Goal: Task Accomplishment & Management: Manage account settings

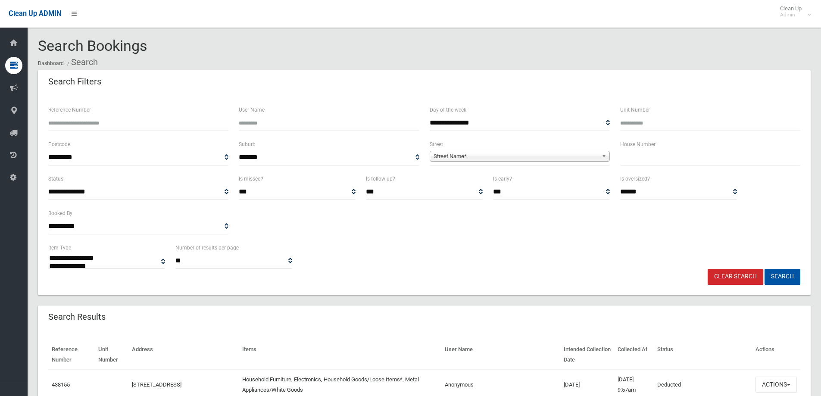
select select
click at [74, 125] on input "Reference Number" at bounding box center [138, 123] width 180 height 16
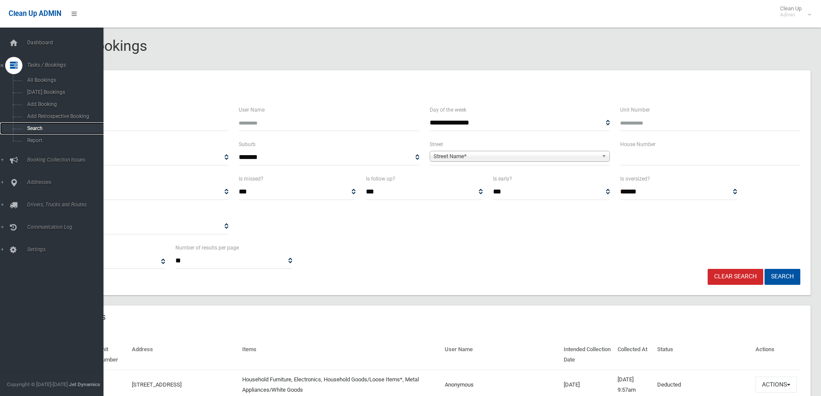
click at [38, 127] on span "Search" at bounding box center [64, 128] width 78 height 6
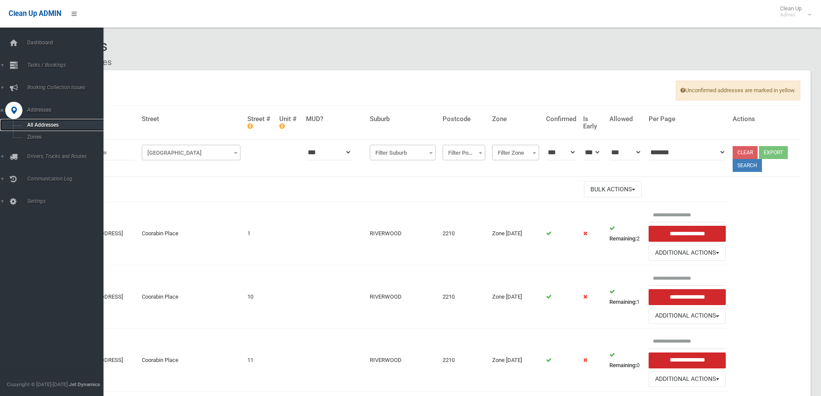
click at [42, 125] on span "All Addresses" at bounding box center [64, 125] width 78 height 6
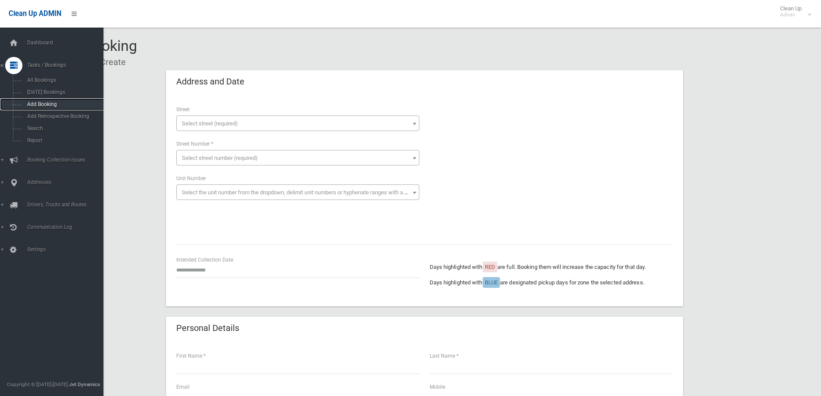
click at [41, 104] on span "Add Booking" at bounding box center [64, 104] width 78 height 6
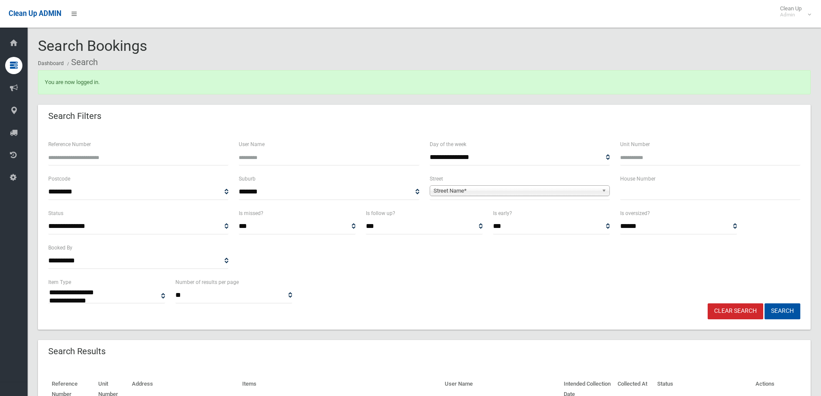
select select
click at [453, 192] on span "Street Name*" at bounding box center [516, 191] width 165 height 10
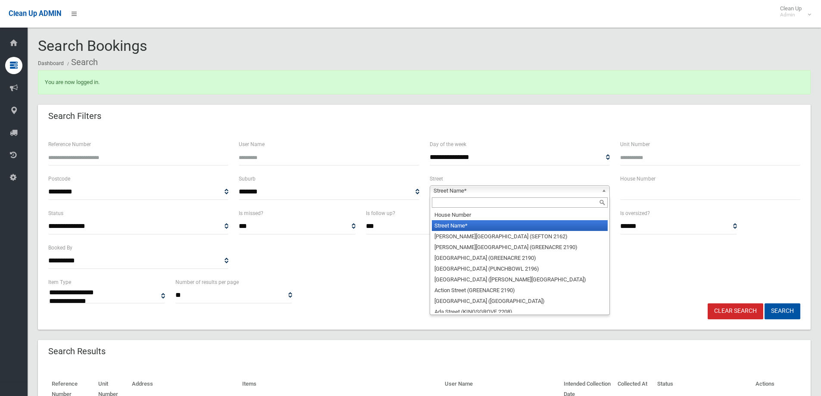
click at [103, 161] on input "Reference Number" at bounding box center [138, 158] width 180 height 16
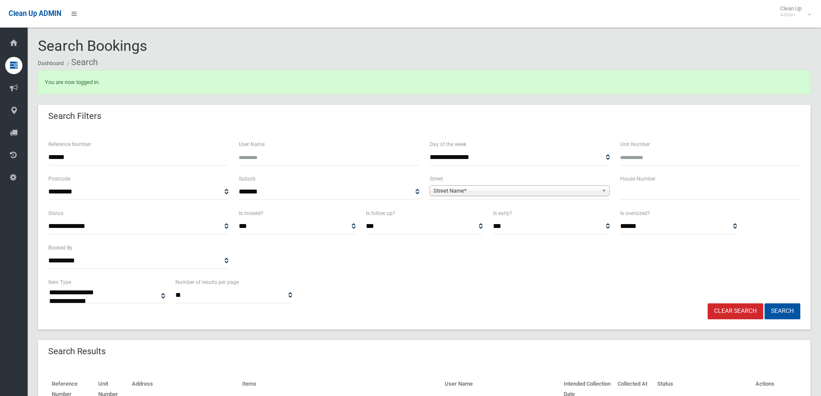
type input "******"
click at [765, 304] on button "Search" at bounding box center [783, 312] width 36 height 16
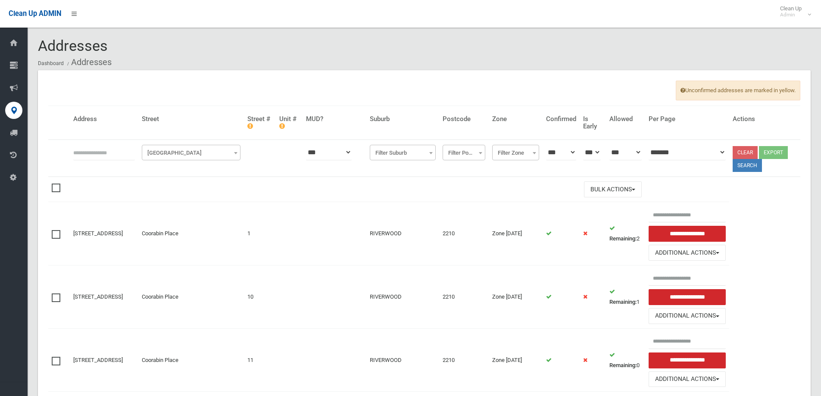
click at [116, 146] on input "text" at bounding box center [104, 152] width 62 height 16
type input "**"
click at [200, 152] on span "Filter Street" at bounding box center [191, 153] width 94 height 12
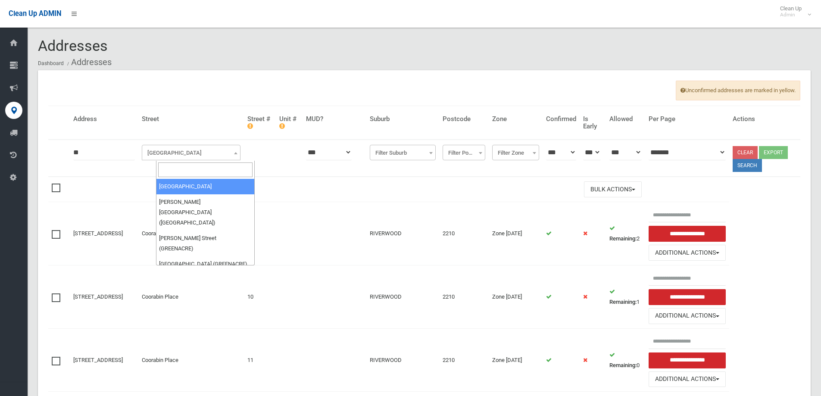
click at [182, 171] on input "search" at bounding box center [205, 170] width 94 height 15
type input "*****"
select select "****"
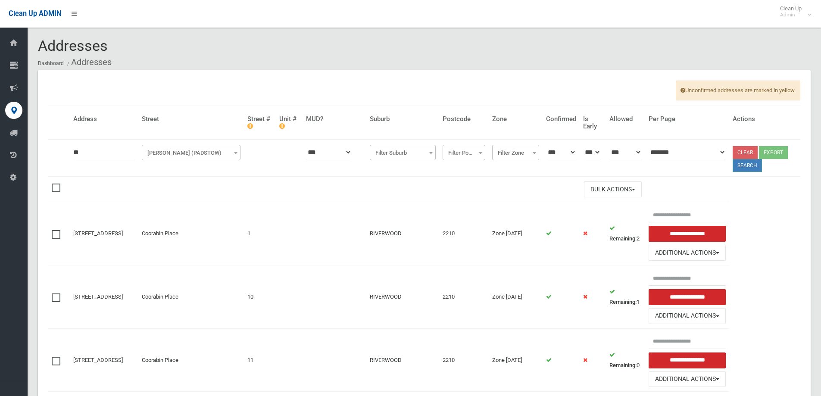
click at [753, 168] on button "Search" at bounding box center [747, 165] width 29 height 13
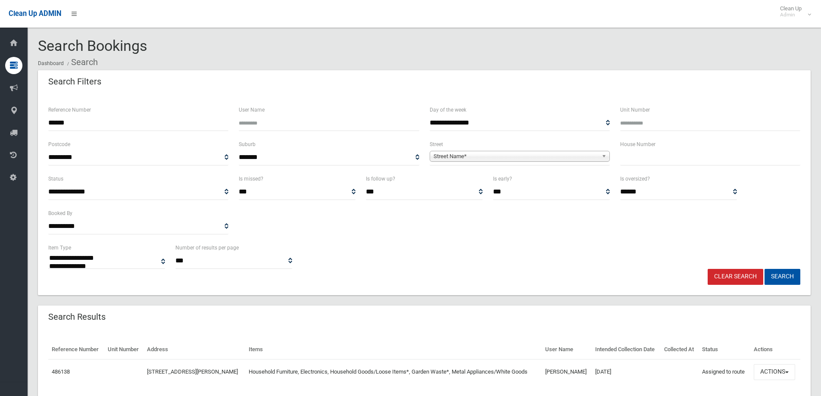
select select
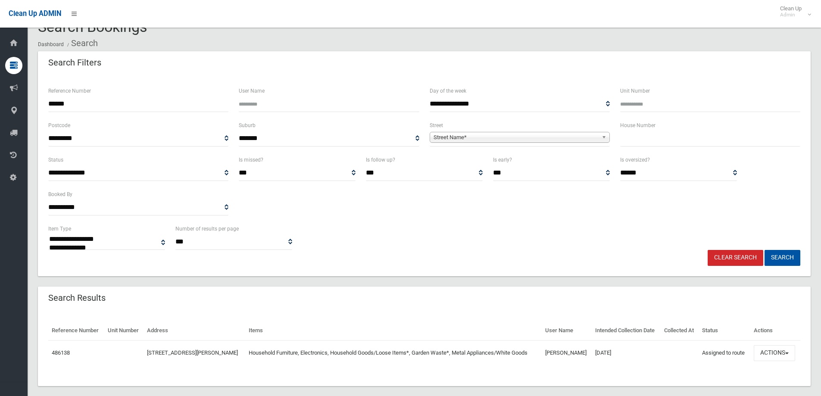
scroll to position [30, 0]
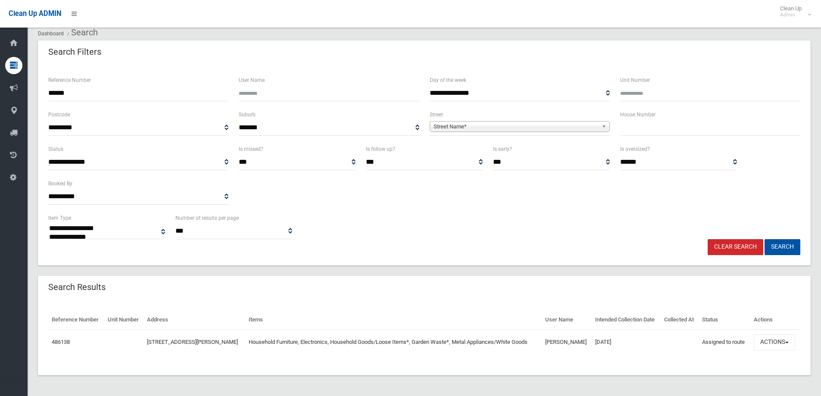
drag, startPoint x: 78, startPoint y: 95, endPoint x: 13, endPoint y: 86, distance: 65.7
click at [13, 86] on div "**********" at bounding box center [410, 189] width 821 height 416
click at [457, 127] on span "Street Name*" at bounding box center [516, 127] width 165 height 10
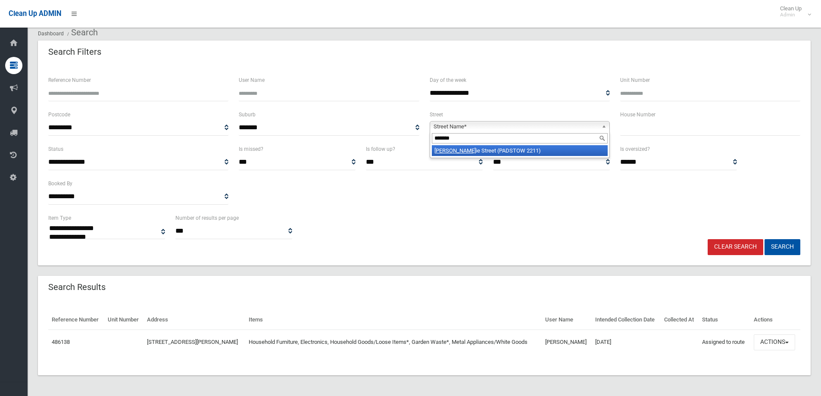
type input "*******"
drag, startPoint x: 499, startPoint y: 153, endPoint x: 634, endPoint y: 153, distance: 134.5
click at [507, 153] on li "Stephan ie Street (PADSTOW 2211)" at bounding box center [520, 150] width 176 height 11
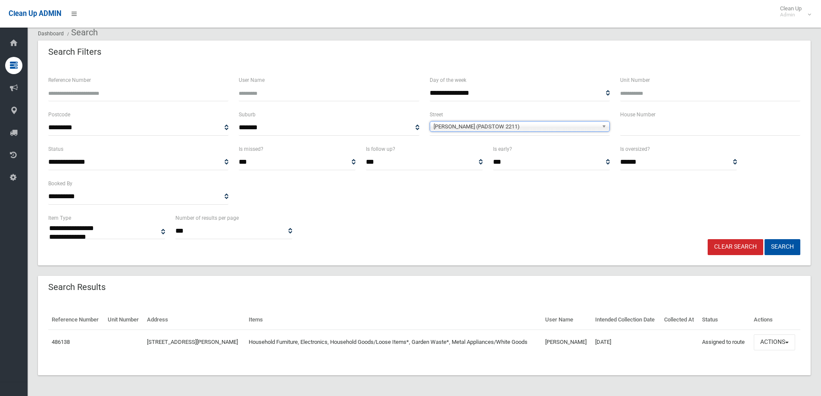
click at [648, 134] on input "text" at bounding box center [710, 128] width 180 height 16
type input "**"
click at [789, 247] on button "Search" at bounding box center [783, 247] width 36 height 16
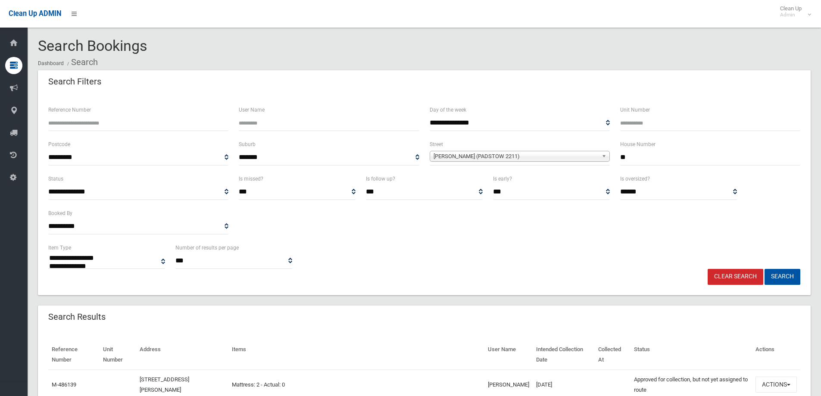
select select
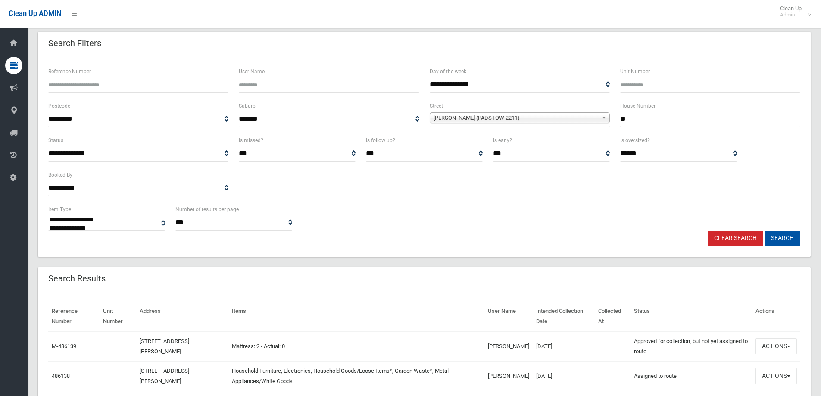
scroll to position [75, 0]
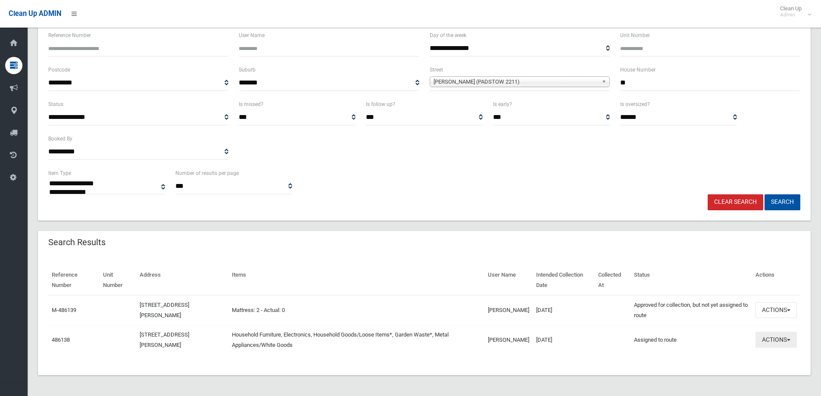
click at [779, 343] on button "Actions" at bounding box center [776, 340] width 41 height 16
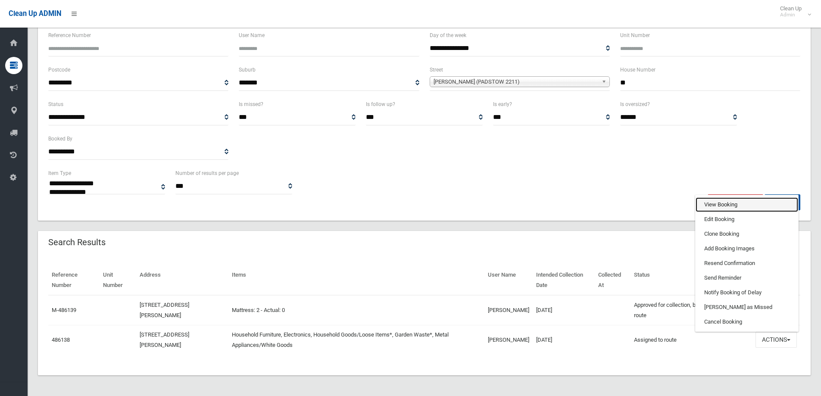
click at [729, 207] on link "View Booking" at bounding box center [747, 204] width 103 height 15
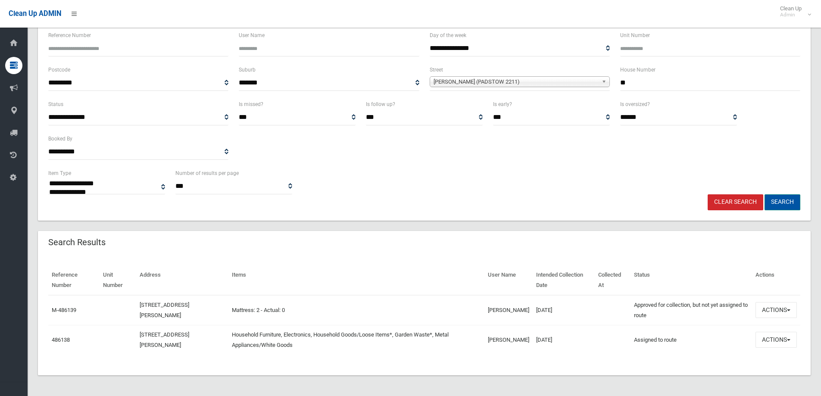
click at [787, 203] on button "Search" at bounding box center [783, 202] width 36 height 16
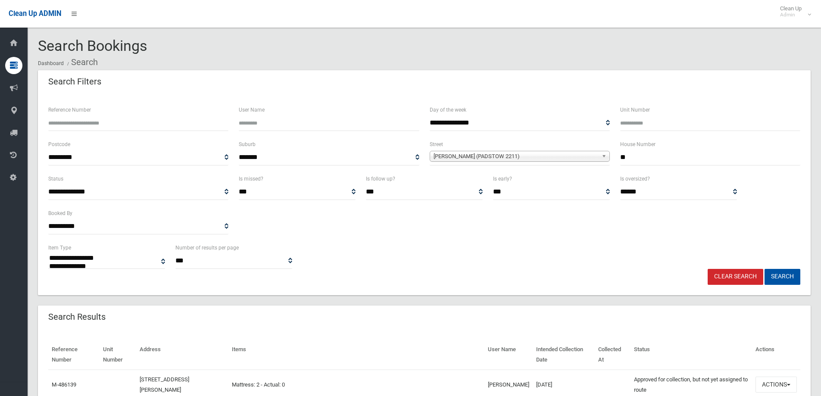
select select
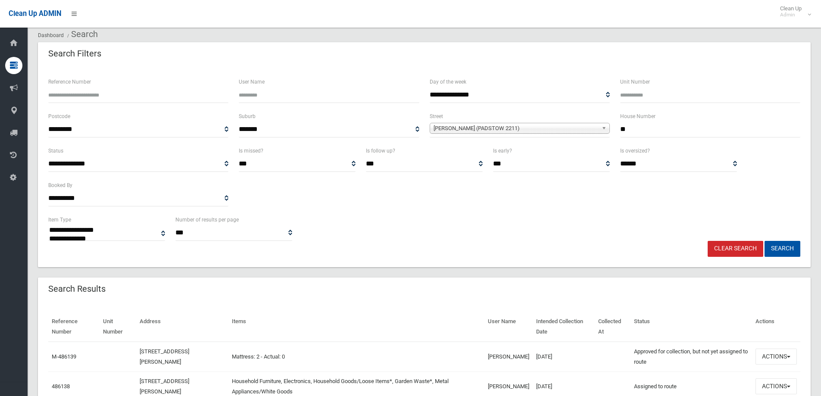
scroll to position [75, 0]
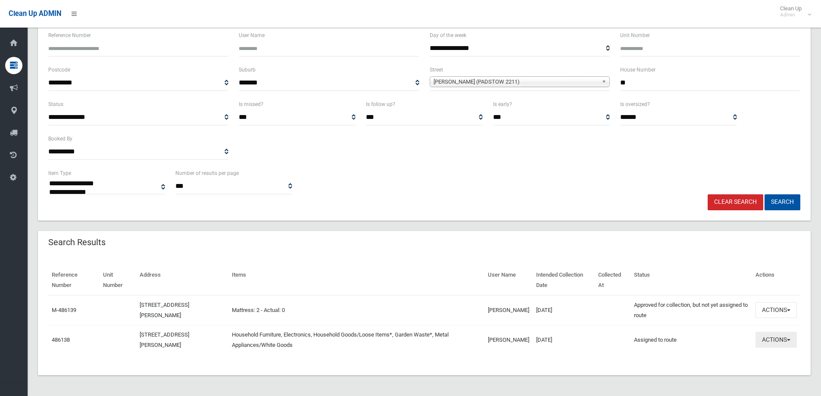
click at [779, 342] on button "Actions" at bounding box center [776, 340] width 41 height 16
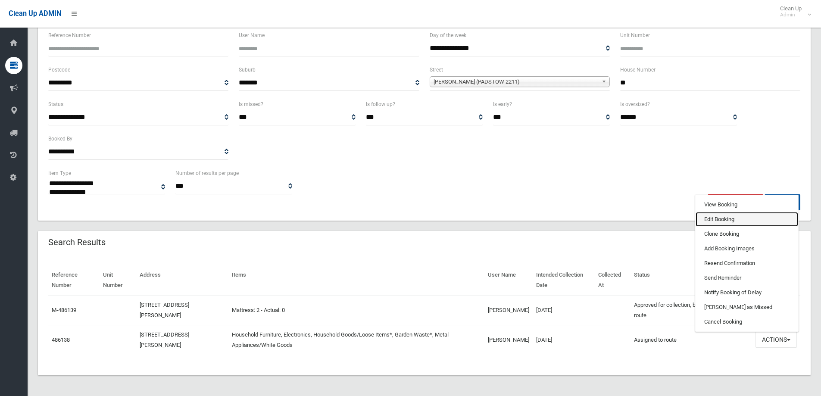
click at [720, 221] on link "Edit Booking" at bounding box center [747, 219] width 103 height 15
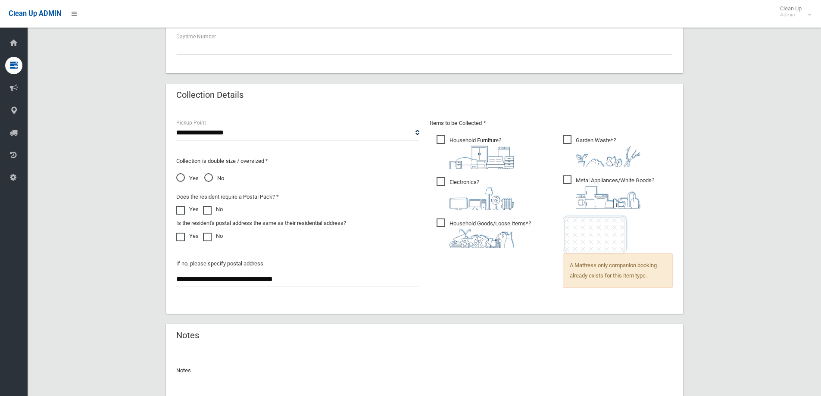
scroll to position [596, 0]
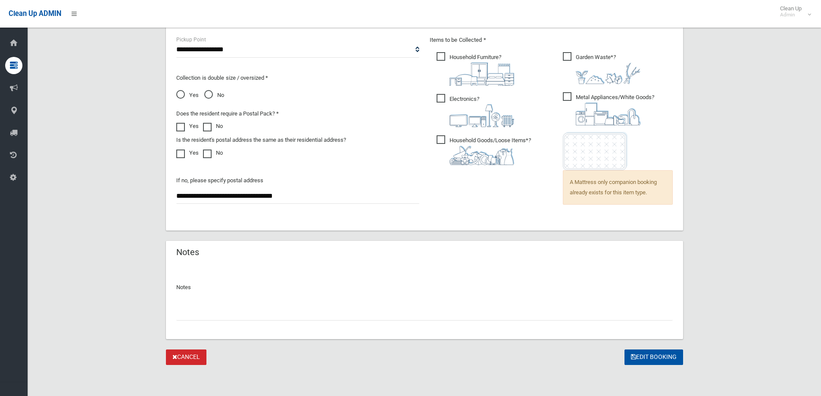
click at [197, 316] on input "text" at bounding box center [424, 313] width 497 height 16
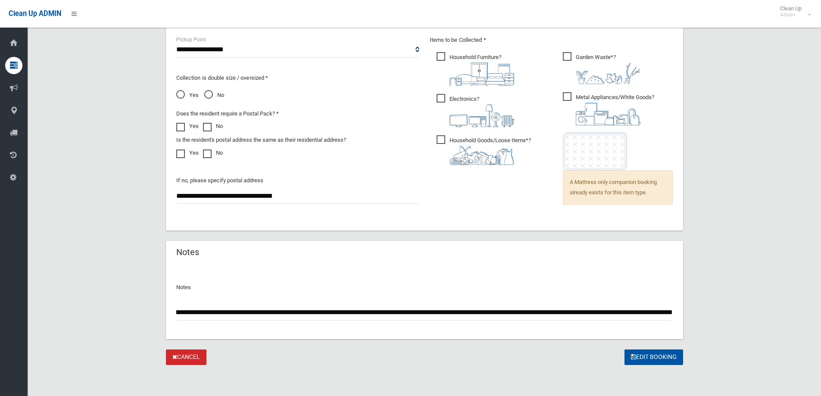
scroll to position [0, 1235]
type input "**********"
click at [660, 357] on button "Edit Booking" at bounding box center [654, 358] width 59 height 16
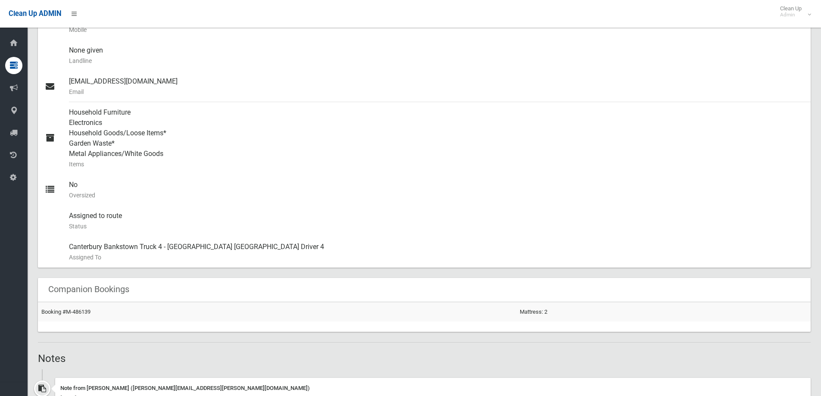
scroll to position [431, 0]
